Goal: Transaction & Acquisition: Book appointment/travel/reservation

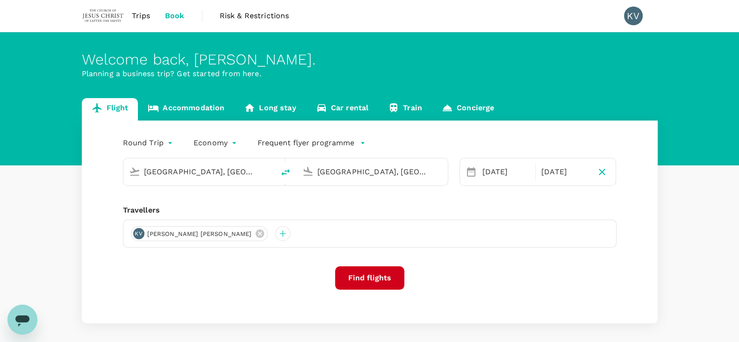
click at [145, 14] on span "Trips" at bounding box center [141, 15] width 18 height 11
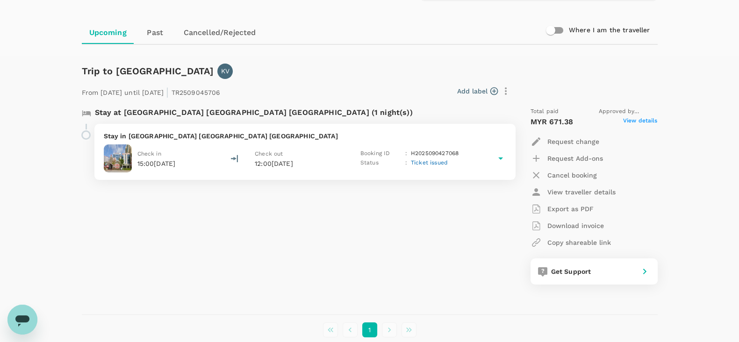
scroll to position [125, 0]
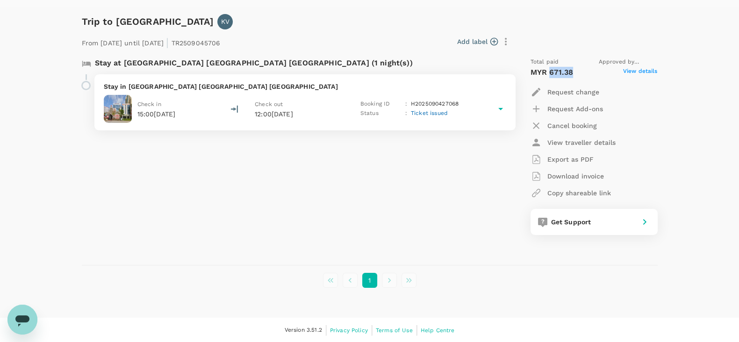
drag, startPoint x: 549, startPoint y: 71, endPoint x: 575, endPoint y: 72, distance: 26.2
click at [575, 72] on div "MYR 671.38 View details" at bounding box center [593, 72] width 127 height 11
copy p "671.38"
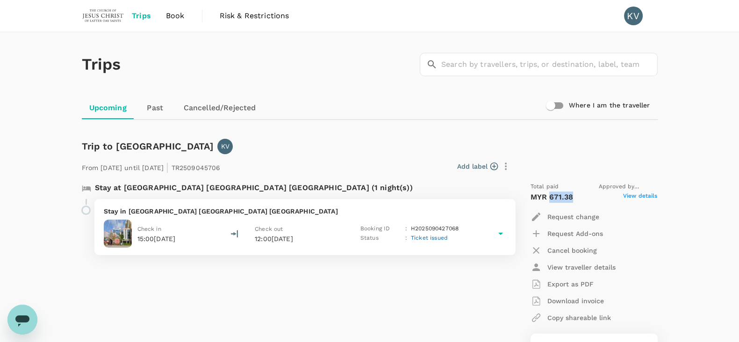
click at [167, 22] on link "Book" at bounding box center [175, 16] width 34 height 32
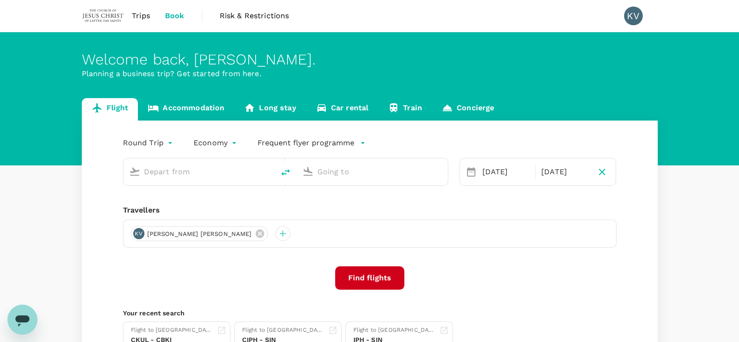
type input "[GEOGRAPHIC_DATA], [GEOGRAPHIC_DATA] (any)"
type input "Colombo, Sri Lanka (any)"
type input "[GEOGRAPHIC_DATA], [GEOGRAPHIC_DATA] (any)"
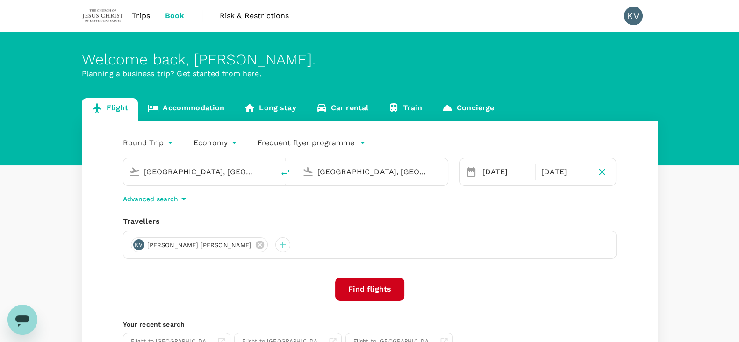
drag, startPoint x: 418, startPoint y: 169, endPoint x: 302, endPoint y: 169, distance: 115.4
click at [302, 169] on div "Colombo, Sri Lanka (any)" at bounding box center [369, 170] width 143 height 21
click at [317, 192] on li "Hong Kong, Hong Kong" at bounding box center [379, 185] width 215 height 13
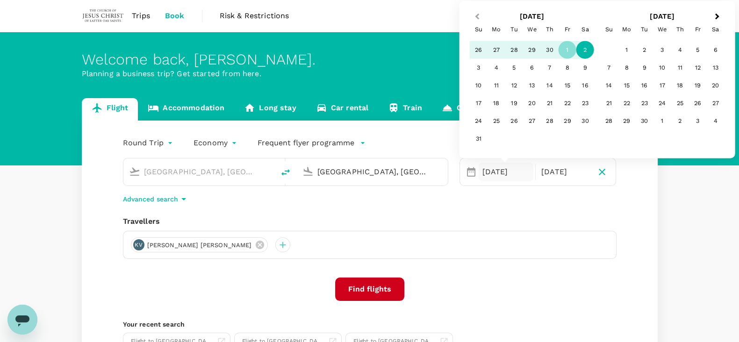
type input "Hong Kong, Hong Kong (any)"
click at [474, 18] on button "Previous Month" at bounding box center [476, 17] width 15 height 15
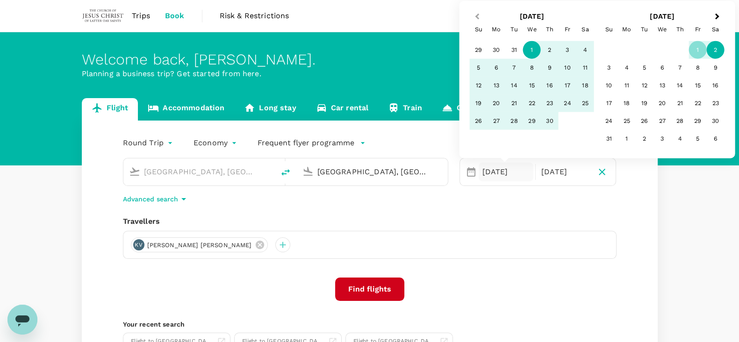
click at [474, 18] on button "Previous Month" at bounding box center [476, 17] width 15 height 15
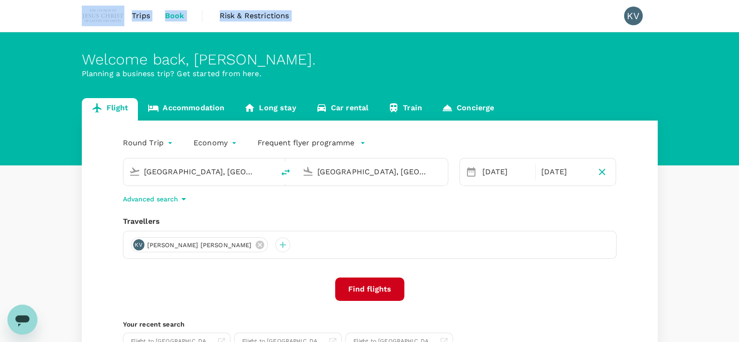
click at [474, 18] on div "Trips Book Risk & Restrictions KV" at bounding box center [369, 16] width 575 height 32
click at [485, 169] on div "01 May" at bounding box center [505, 172] width 55 height 19
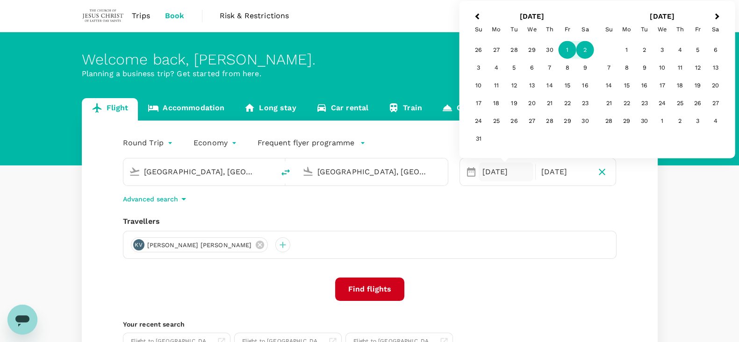
click at [533, 15] on h2 "May 2026" at bounding box center [532, 16] width 130 height 8
click at [477, 16] on span "Previous Month" at bounding box center [477, 16] width 0 height 11
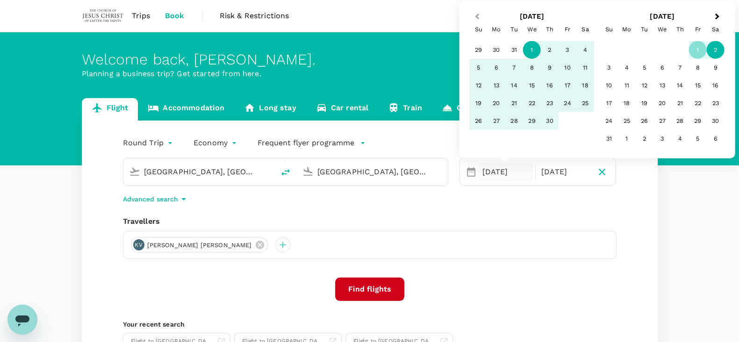
click at [477, 16] on span "Previous Month" at bounding box center [477, 16] width 0 height 11
click at [474, 16] on div "Trips Book Risk & Restrictions KV" at bounding box center [369, 16] width 575 height 32
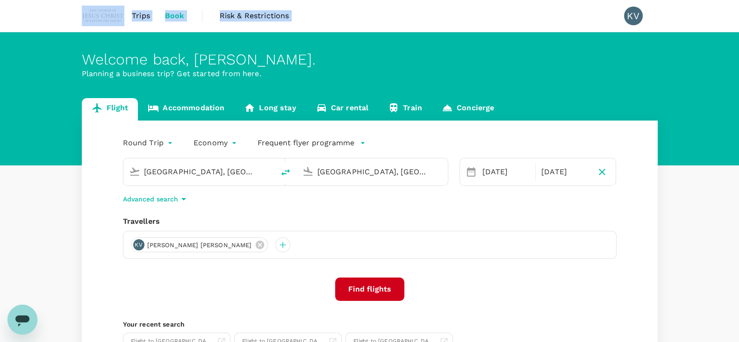
click at [474, 16] on div "Trips Book Risk & Restrictions KV" at bounding box center [369, 16] width 575 height 32
click at [485, 167] on div "01 May" at bounding box center [505, 172] width 55 height 19
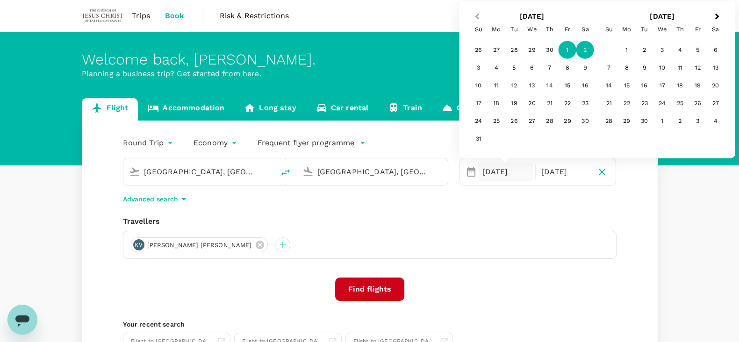
click at [474, 17] on button "Previous Month" at bounding box center [476, 17] width 15 height 15
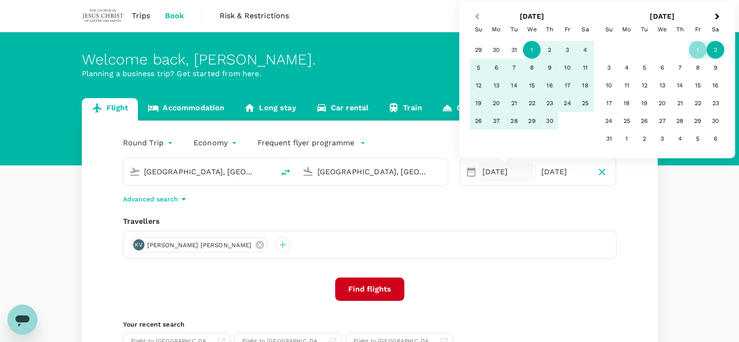
click at [474, 17] on button "Previous Month" at bounding box center [476, 17] width 15 height 15
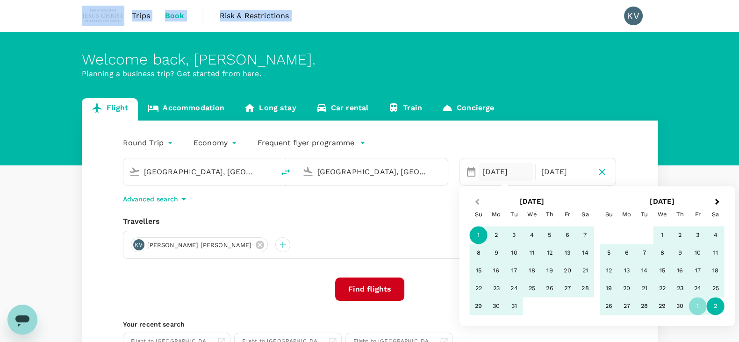
click at [474, 17] on div "Trips Book Risk & Restrictions KV" at bounding box center [369, 16] width 575 height 32
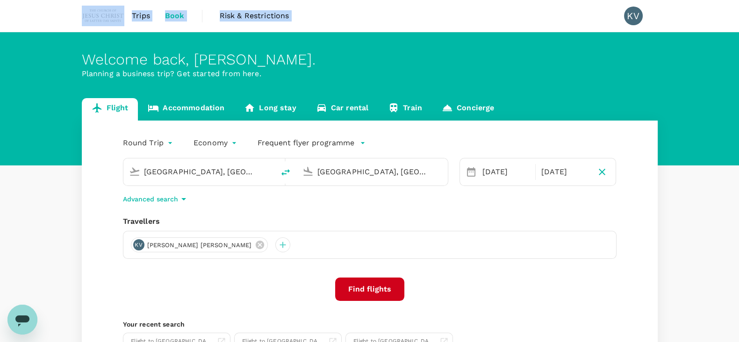
click at [473, 170] on icon at bounding box center [471, 171] width 8 height 9
click at [492, 173] on div "01 May" at bounding box center [505, 172] width 55 height 19
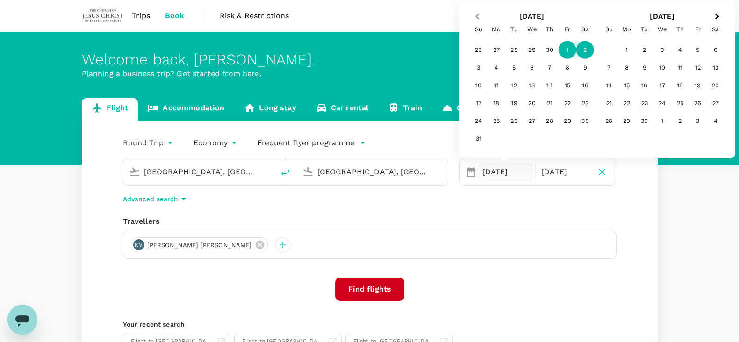
click at [474, 17] on button "Previous Month" at bounding box center [476, 17] width 15 height 15
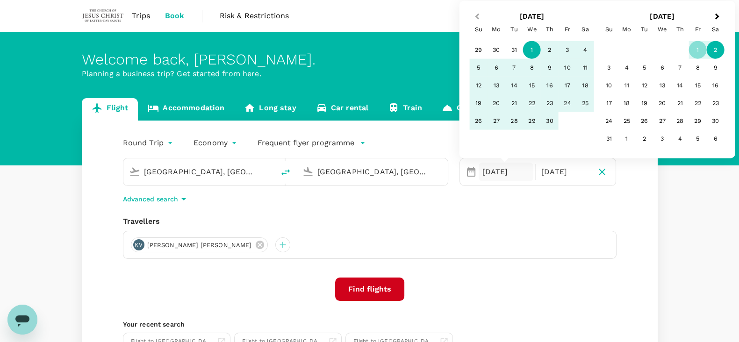
click at [474, 15] on button "Previous Month" at bounding box center [476, 17] width 15 height 15
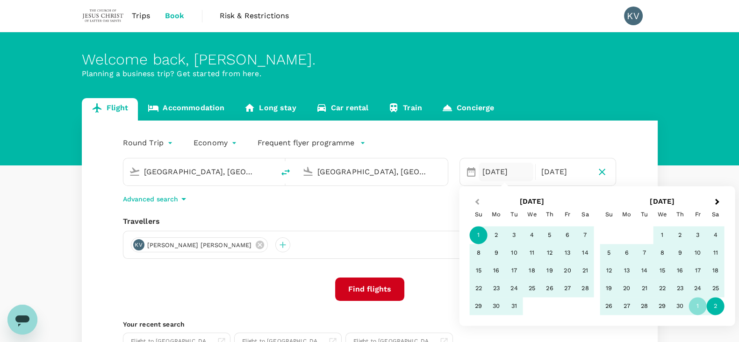
click at [474, 204] on button "Previous Month" at bounding box center [476, 202] width 15 height 15
click at [473, 204] on button "Previous Month" at bounding box center [476, 202] width 15 height 15
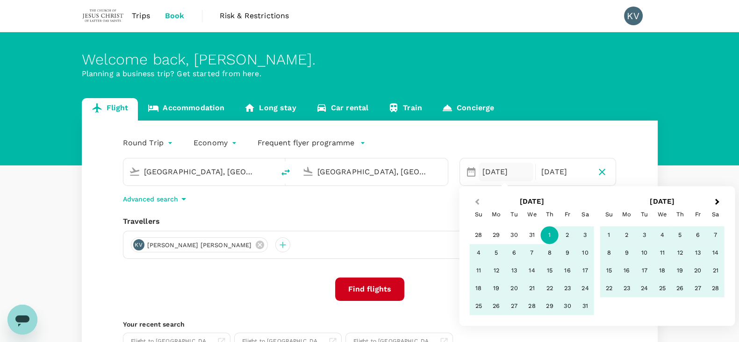
click at [476, 203] on button "Previous Month" at bounding box center [476, 202] width 15 height 15
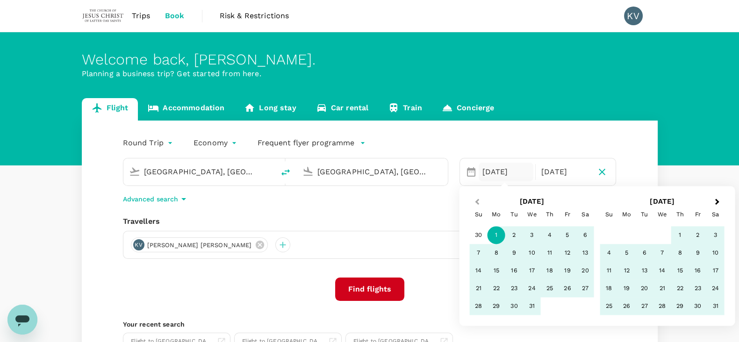
click at [476, 203] on button "Previous Month" at bounding box center [476, 202] width 15 height 15
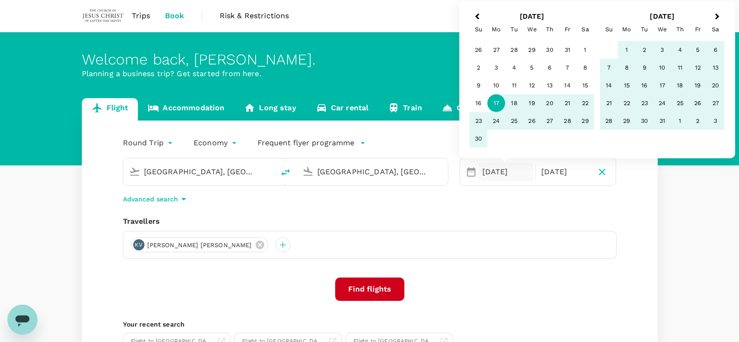
click at [497, 97] on div "17" at bounding box center [496, 103] width 18 height 18
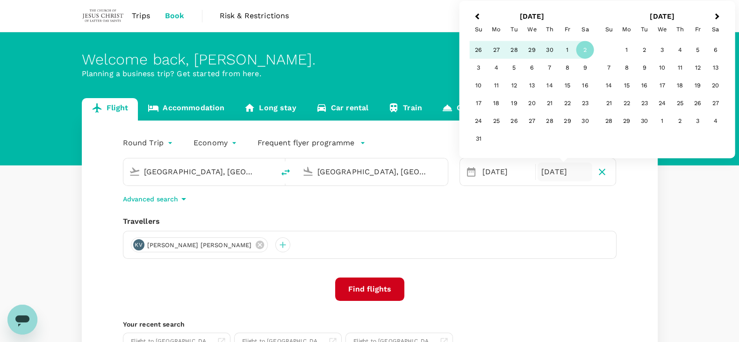
click at [545, 174] on div "02 May" at bounding box center [564, 172] width 55 height 19
click at [477, 16] on span "Previous Month" at bounding box center [477, 16] width 0 height 11
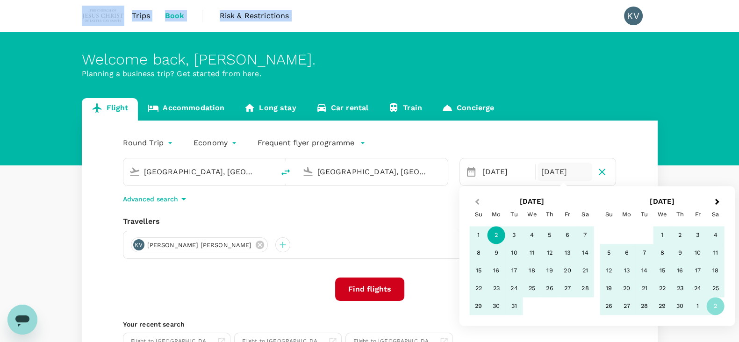
click at [476, 16] on div "Trips Book Risk & Restrictions KV" at bounding box center [369, 16] width 575 height 32
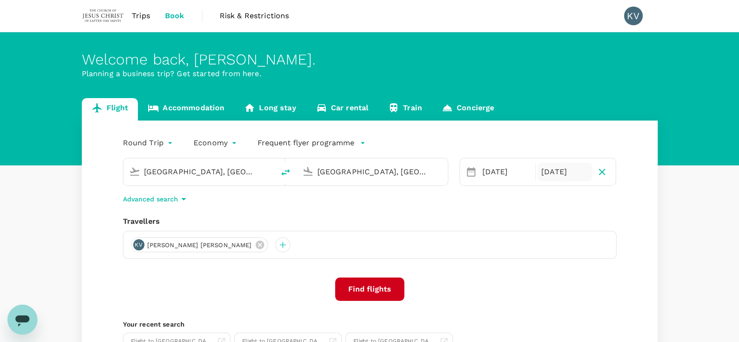
click at [555, 175] on div "02 May" at bounding box center [564, 172] width 55 height 19
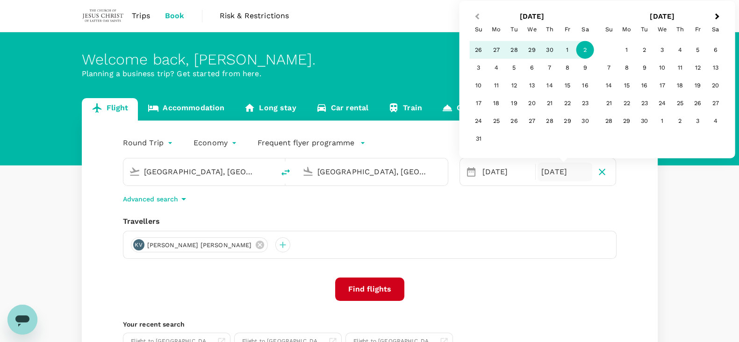
click at [474, 14] on button "Previous Month" at bounding box center [476, 17] width 15 height 15
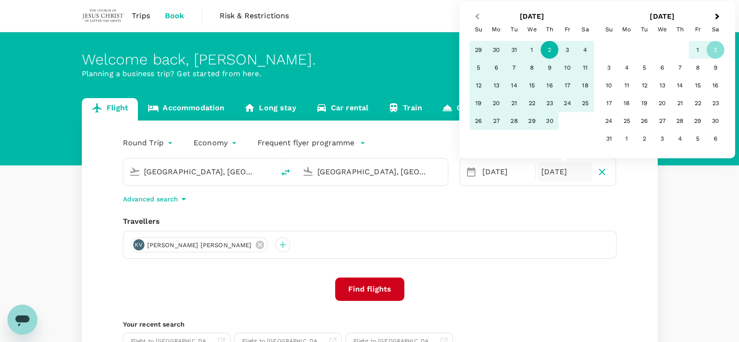
click at [474, 14] on button "Previous Month" at bounding box center [476, 17] width 15 height 15
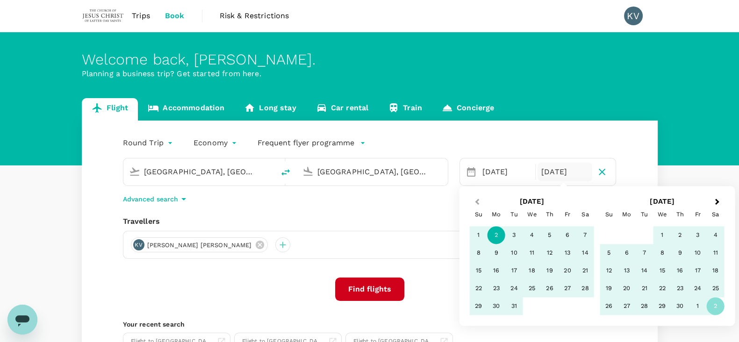
click at [469, 199] on button "Previous Month" at bounding box center [476, 202] width 15 height 15
click at [474, 204] on button "Previous Month" at bounding box center [476, 202] width 15 height 15
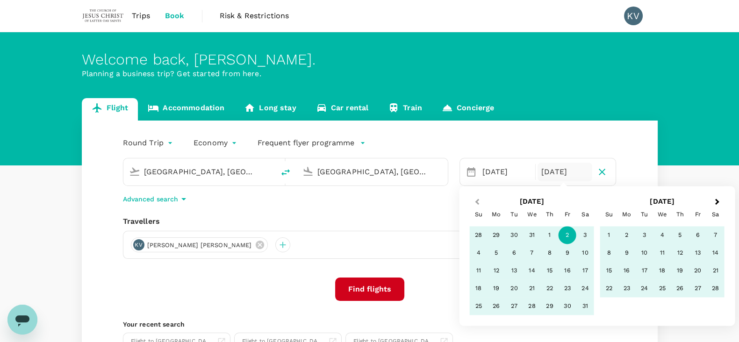
click at [474, 204] on button "Previous Month" at bounding box center [476, 202] width 15 height 15
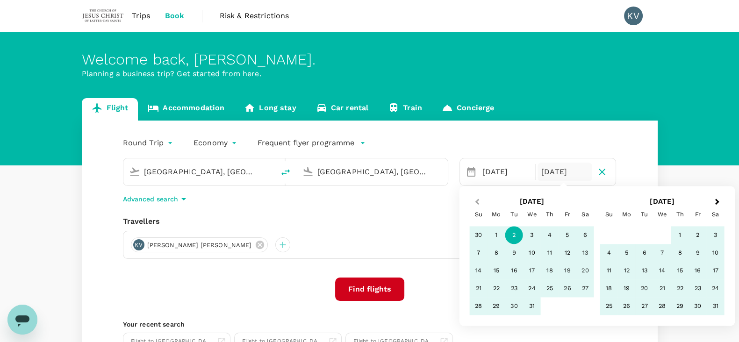
click at [475, 204] on button "Previous Month" at bounding box center [476, 202] width 15 height 15
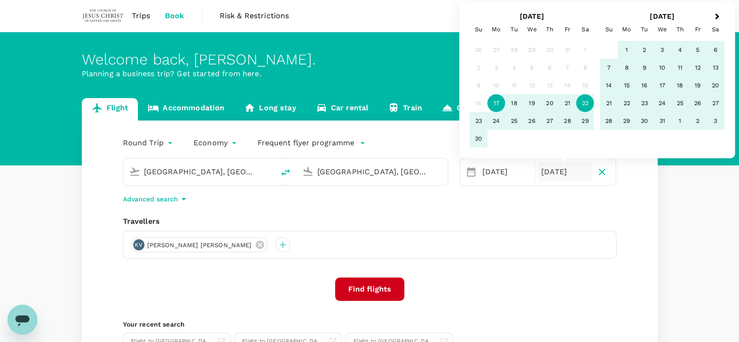
click at [585, 103] on div "22" at bounding box center [585, 103] width 18 height 18
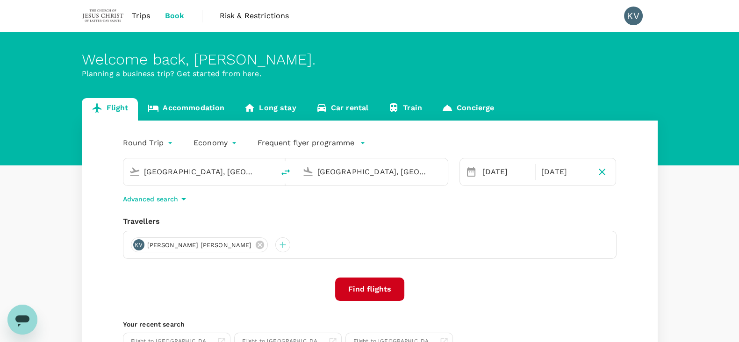
click at [632, 212] on div "Round Trip roundtrip Economy economy Frequent flyer programme Kuala Lumpur, Mal…" at bounding box center [369, 253] width 575 height 264
click at [372, 288] on button "Find flights" at bounding box center [369, 288] width 69 height 23
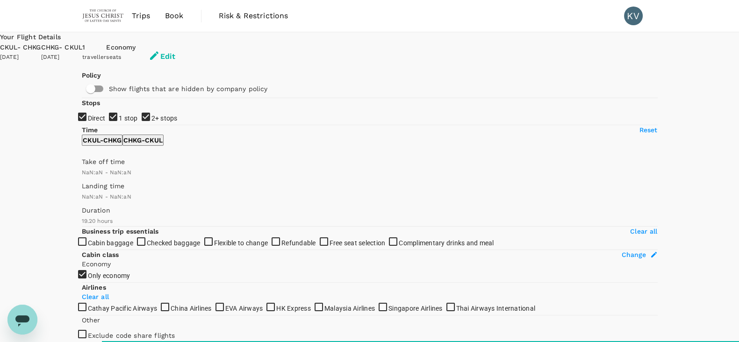
type input "MYR"
type input "1440"
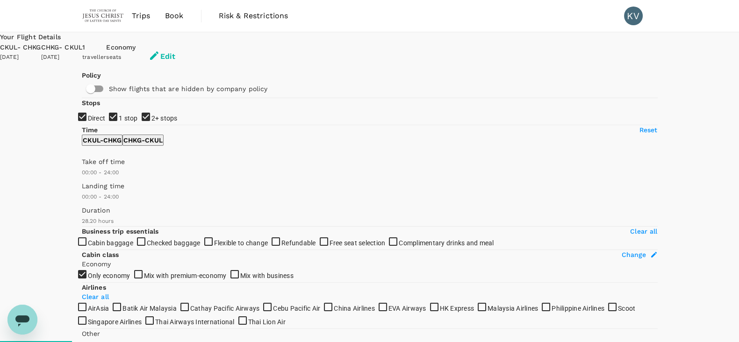
type input "1700"
click at [88, 169] on input "1 stop" at bounding box center [369, 171] width 739 height 342
checkbox input "false"
click at [85, 188] on input "2+ stops" at bounding box center [369, 171] width 739 height 342
checkbox input "false"
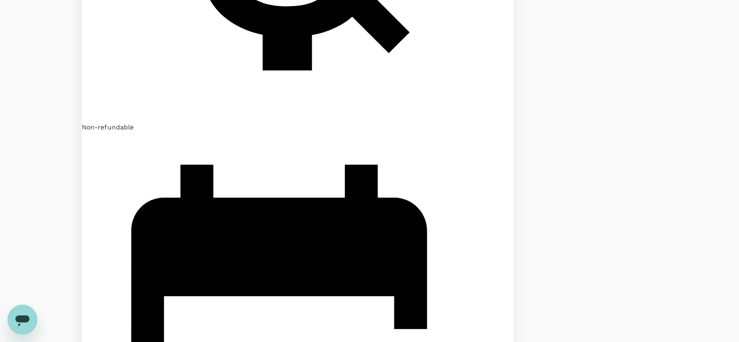
scroll to position [993, 0]
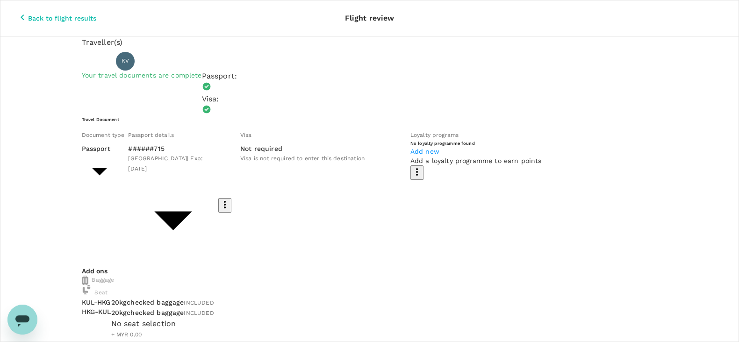
click at [17, 12] on icon "button" at bounding box center [22, 17] width 11 height 11
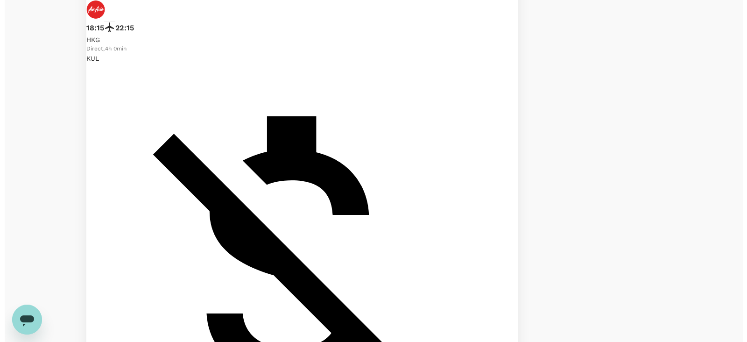
scroll to position [1641, 0]
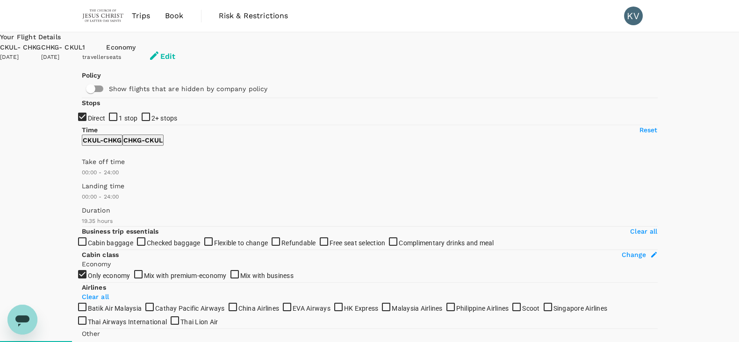
type input "1700"
click at [188, 53] on button "Edit" at bounding box center [161, 57] width 52 height 28
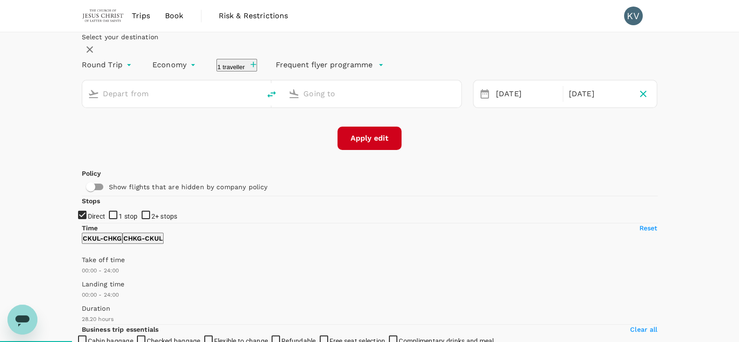
type input "[GEOGRAPHIC_DATA], [GEOGRAPHIC_DATA] (any)"
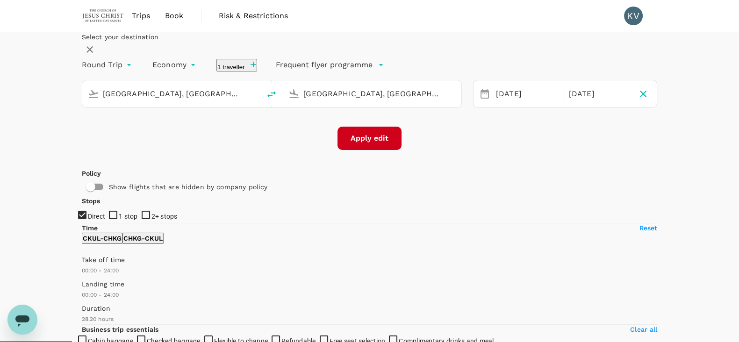
drag, startPoint x: 216, startPoint y: 132, endPoint x: 115, endPoint y: 134, distance: 101.4
click at [115, 102] on div "[GEOGRAPHIC_DATA], [GEOGRAPHIC_DATA] (any)" at bounding box center [169, 92] width 171 height 20
click at [426, 101] on input "Hong Kong, Hong Kong (any)" at bounding box center [372, 93] width 138 height 14
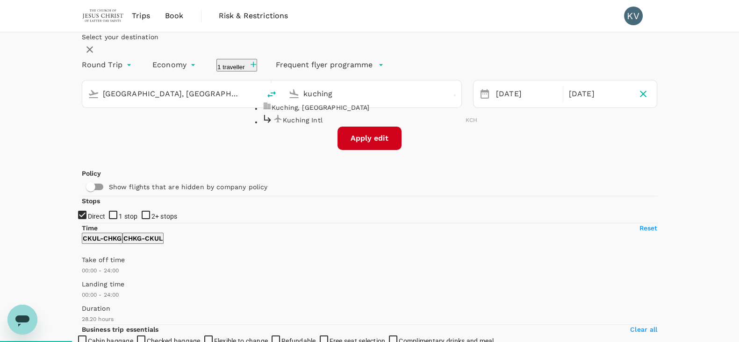
click at [329, 125] on p "Kuching Intl" at bounding box center [374, 119] width 183 height 9
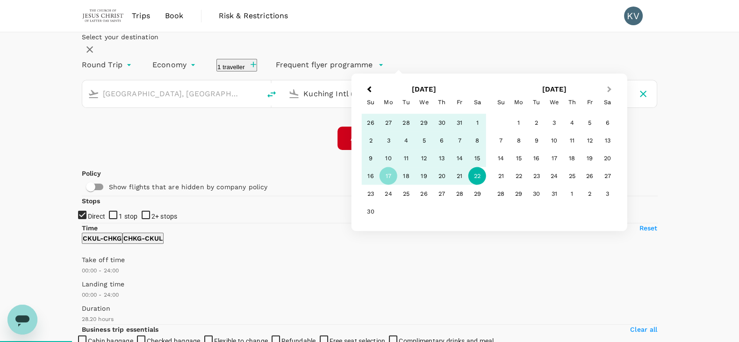
type input "Kuching Intl (KCH)"
click at [609, 95] on span "Next Month" at bounding box center [609, 89] width 0 height 11
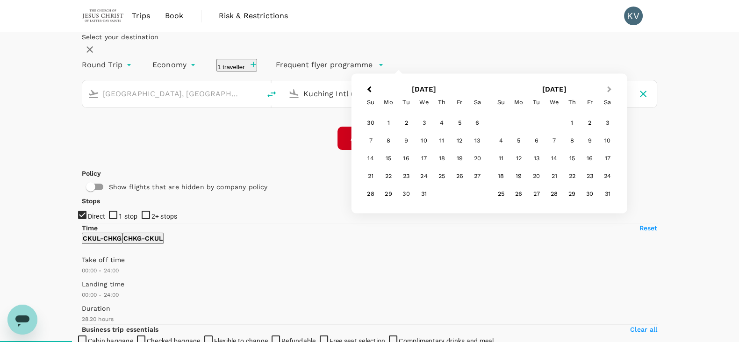
click at [609, 95] on span "Next Month" at bounding box center [609, 89] width 0 height 11
click at [527, 167] on div "13" at bounding box center [519, 158] width 18 height 18
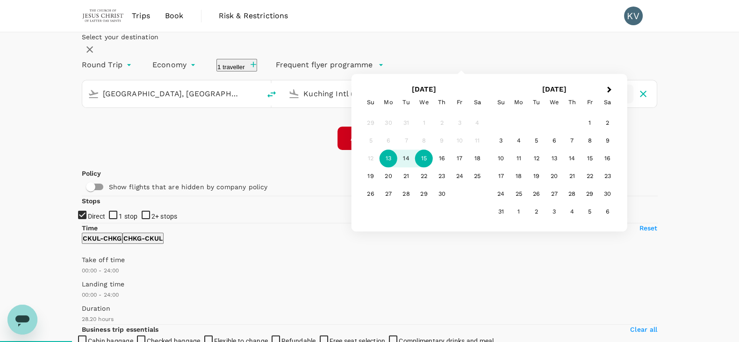
click at [433, 168] on div "15" at bounding box center [424, 159] width 18 height 18
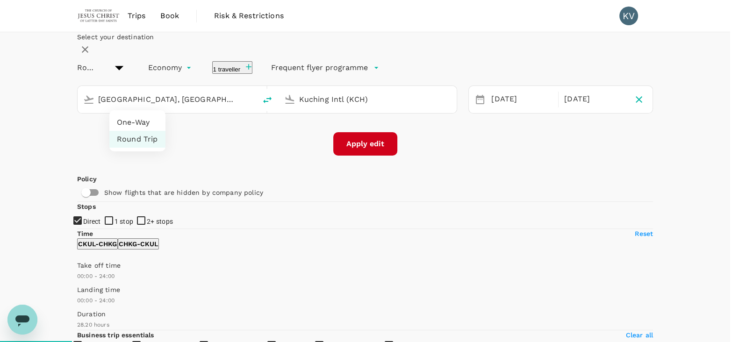
click at [149, 125] on li "One-Way" at bounding box center [137, 122] width 56 height 17
type input "oneway"
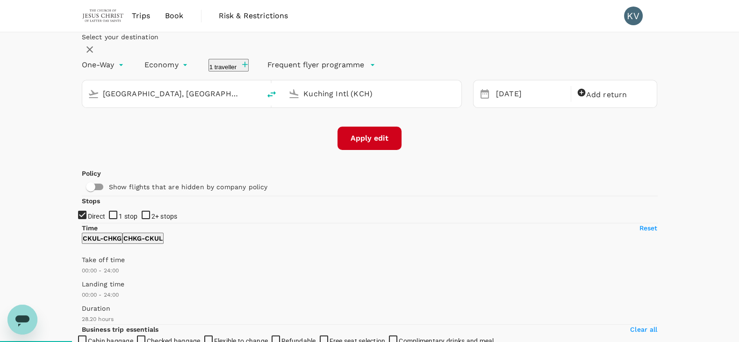
click at [217, 150] on div "Apply edit" at bounding box center [369, 138] width 575 height 23
click at [356, 150] on button "Apply edit" at bounding box center [369, 138] width 64 height 23
checkbox input "false"
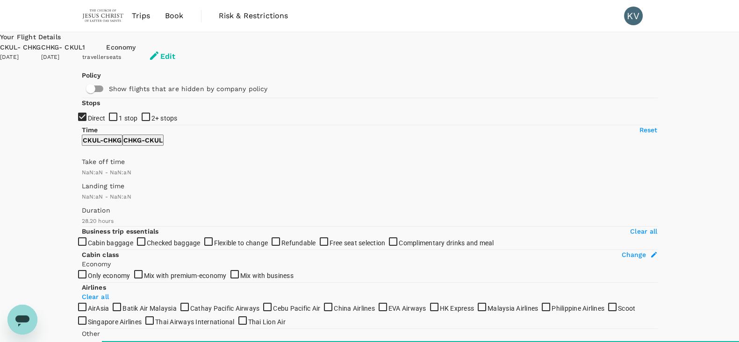
type input "1440"
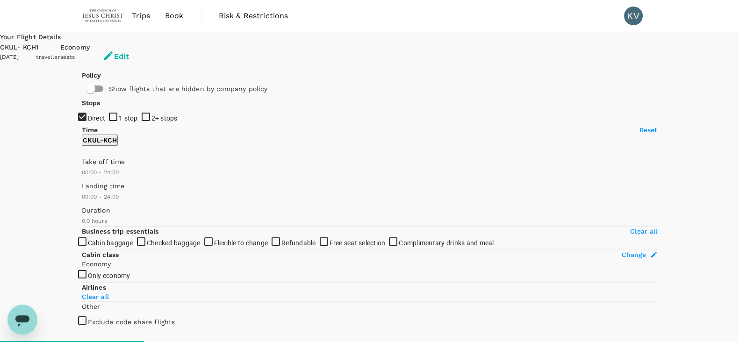
type input "880"
checkbox input "true"
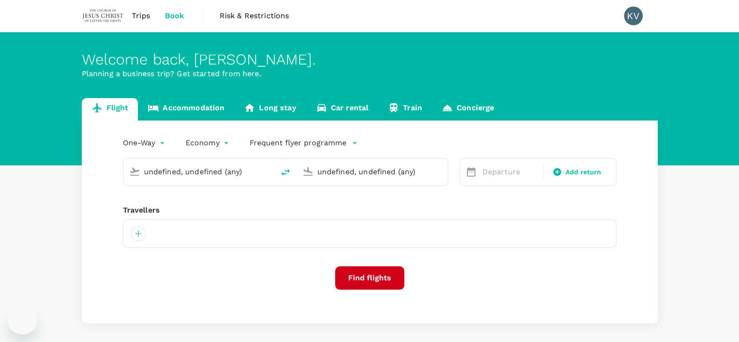
type input "[GEOGRAPHIC_DATA], [GEOGRAPHIC_DATA] (any)"
type input "Kuching Intl (KCH)"
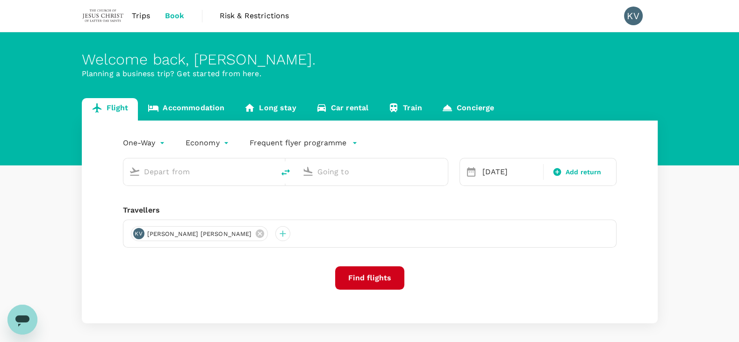
click at [191, 108] on link "Accommodation" at bounding box center [186, 109] width 96 height 22
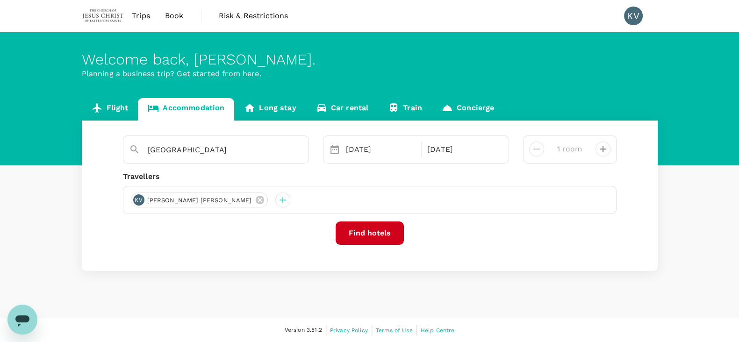
click at [151, 13] on link "Trips" at bounding box center [140, 16] width 33 height 32
